Goal: Find specific page/section: Find specific page/section

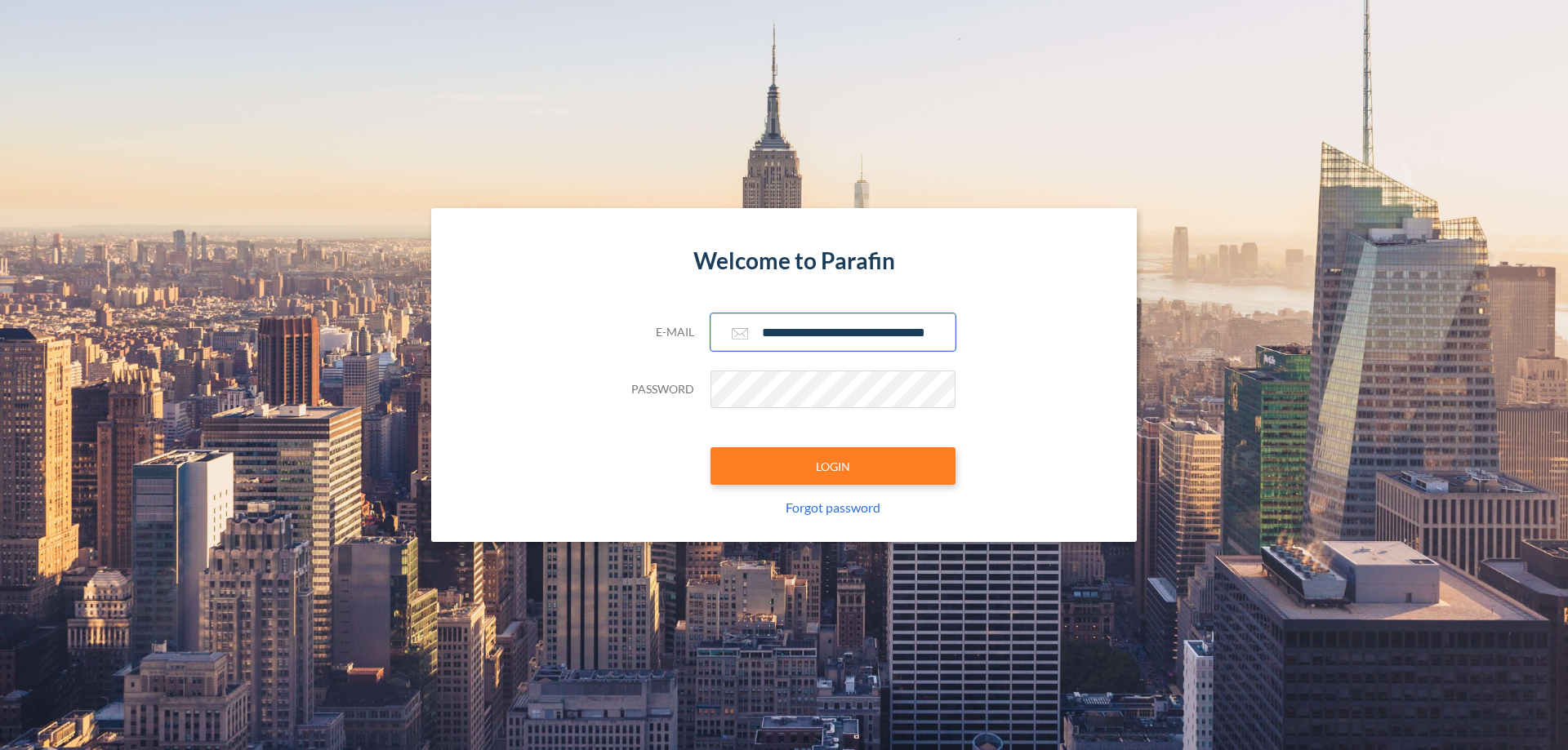
type input "**********"
click at [833, 466] on button "LOGIN" at bounding box center [833, 466] width 245 height 38
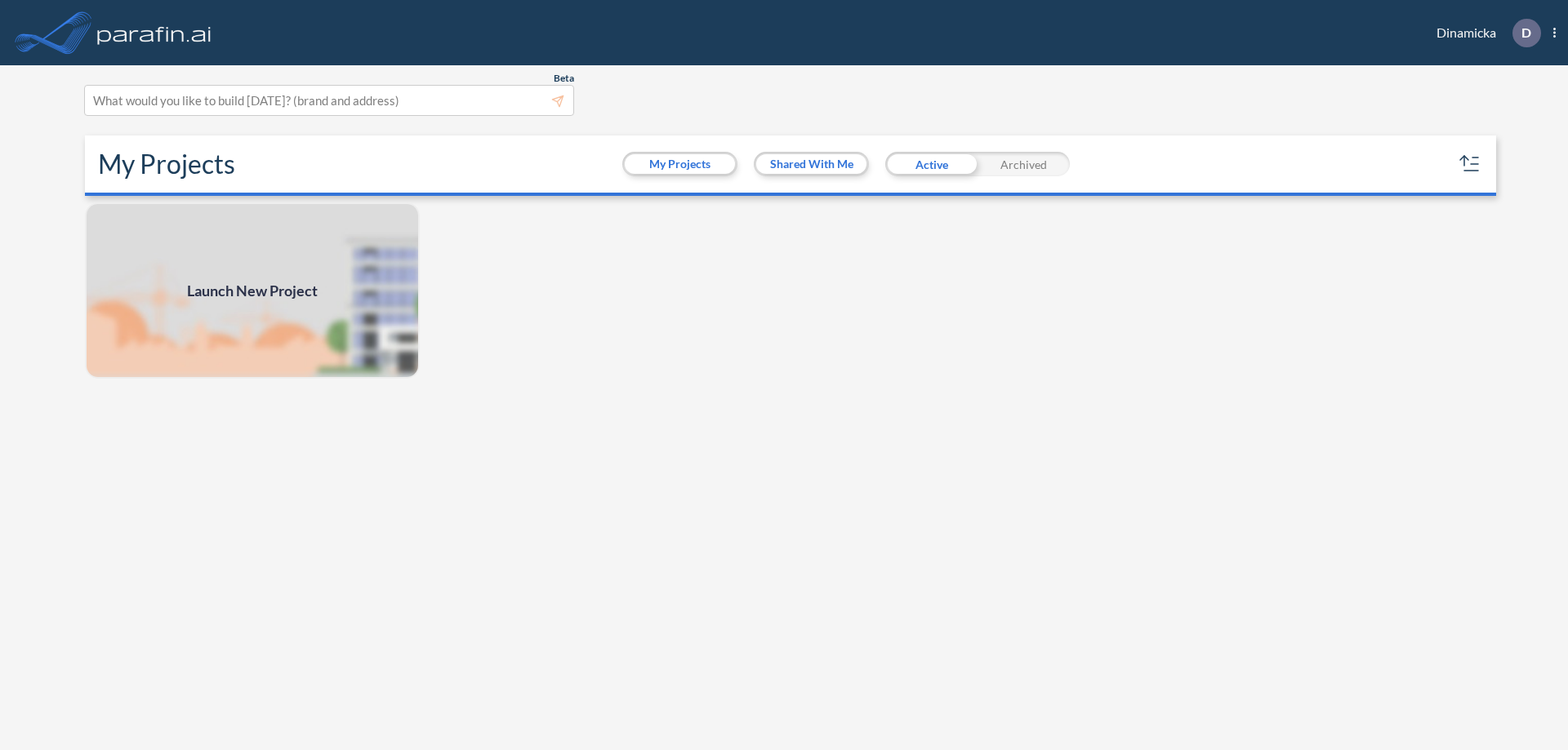
scroll to position [4, 0]
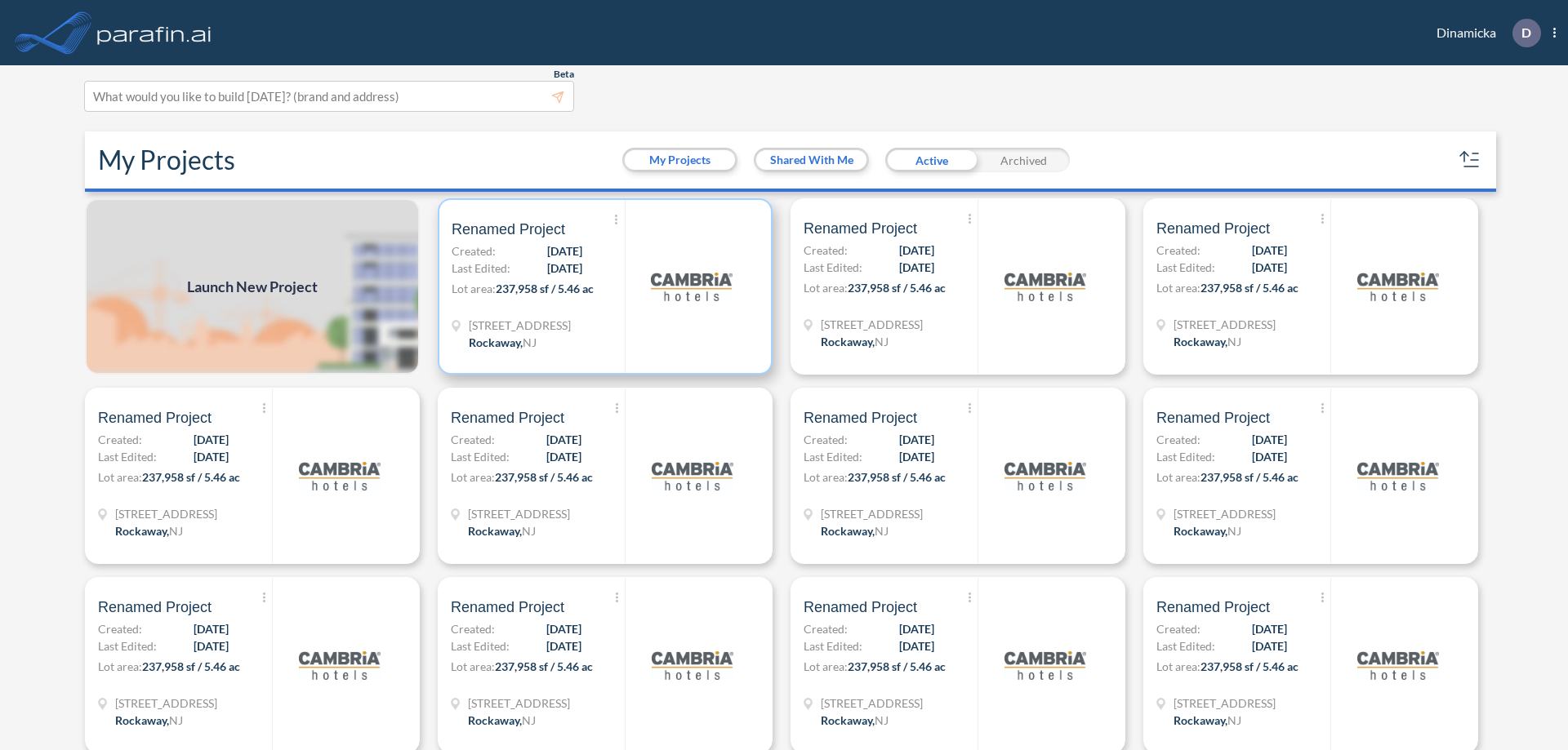
click at [602, 287] on p "Lot area: 237,958 sf / 5.46 ac" at bounding box center [538, 292] width 173 height 23
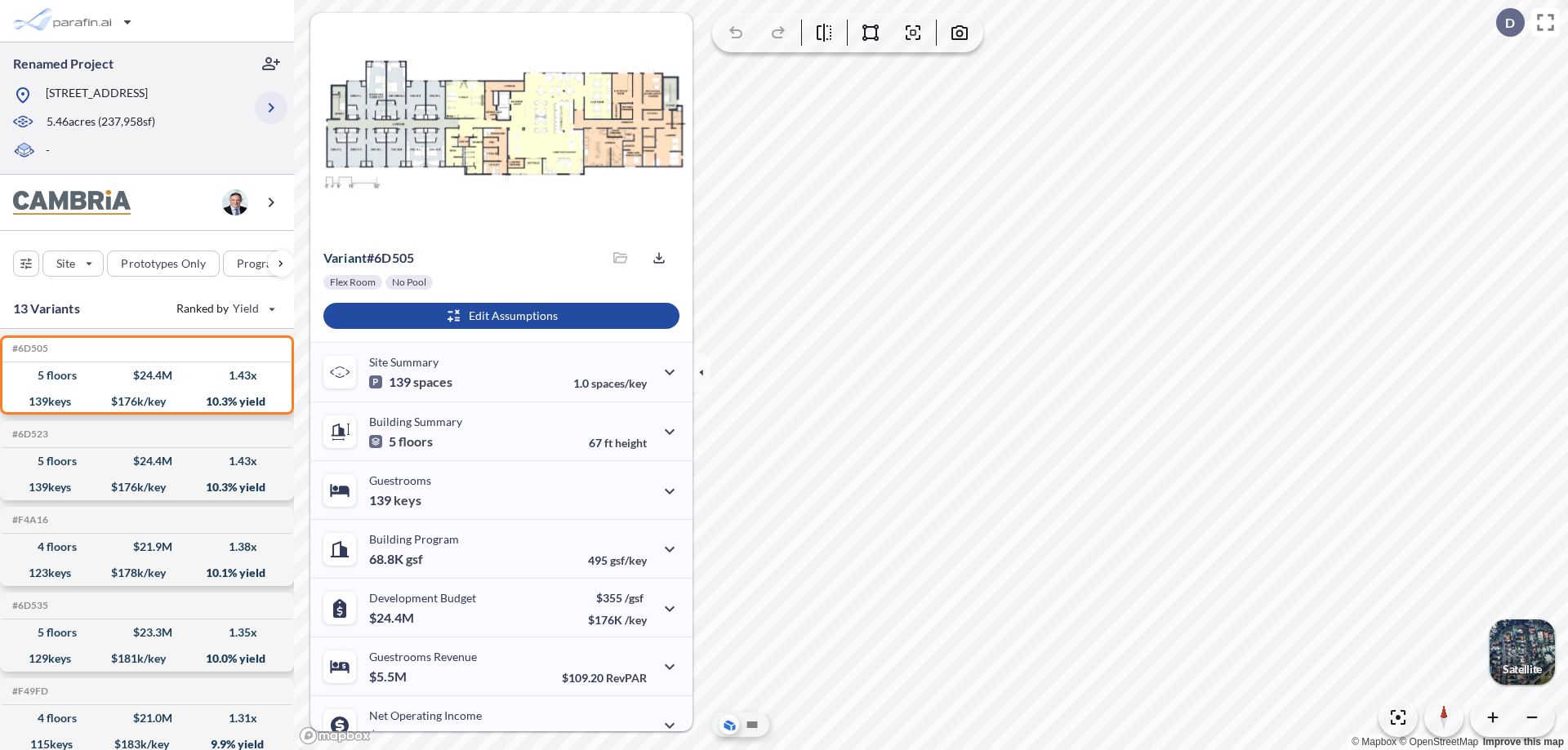
click at [271, 108] on icon "button" at bounding box center [271, 108] width 20 height 20
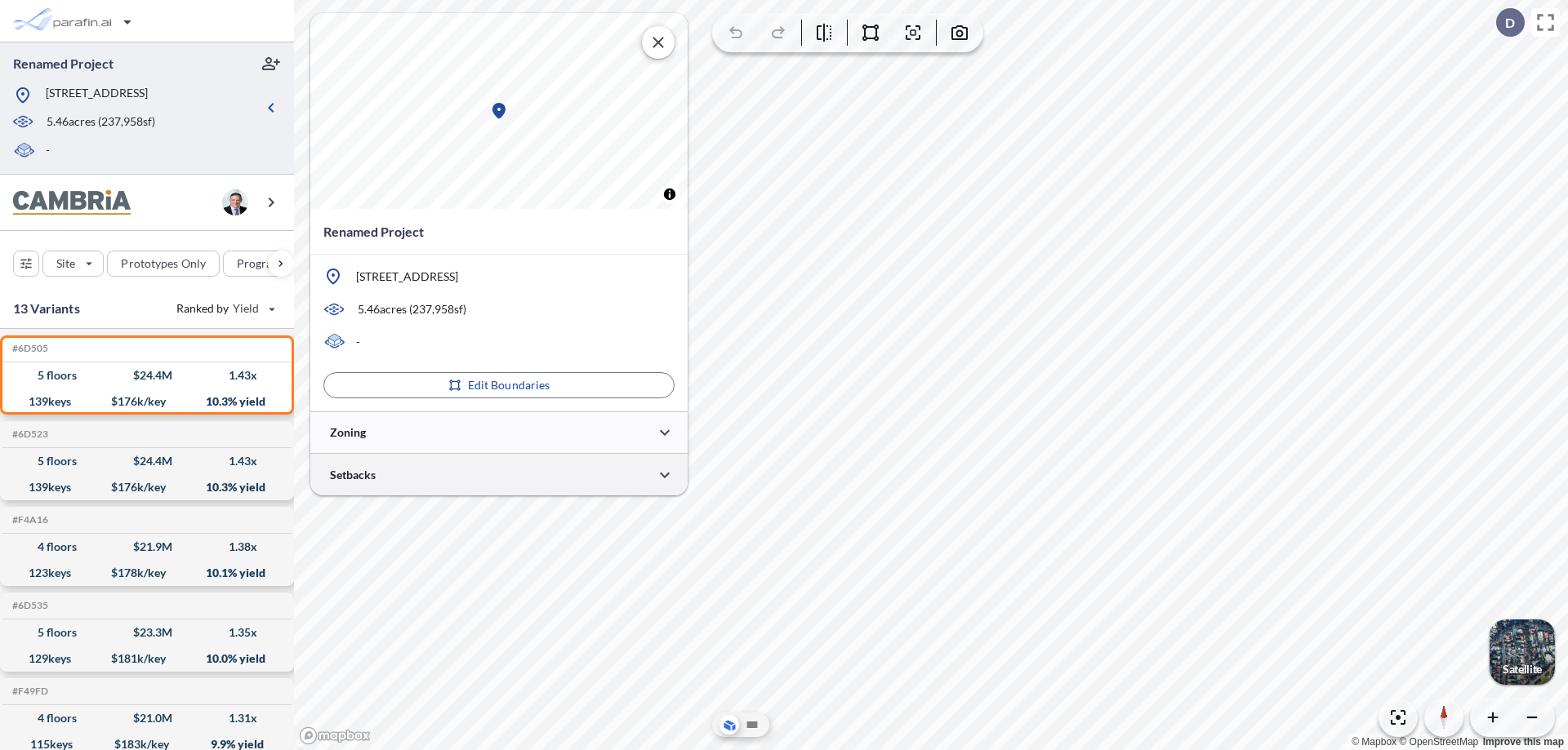
click at [499, 474] on div at bounding box center [499, 474] width 377 height 41
